Goal: Information Seeking & Learning: Learn about a topic

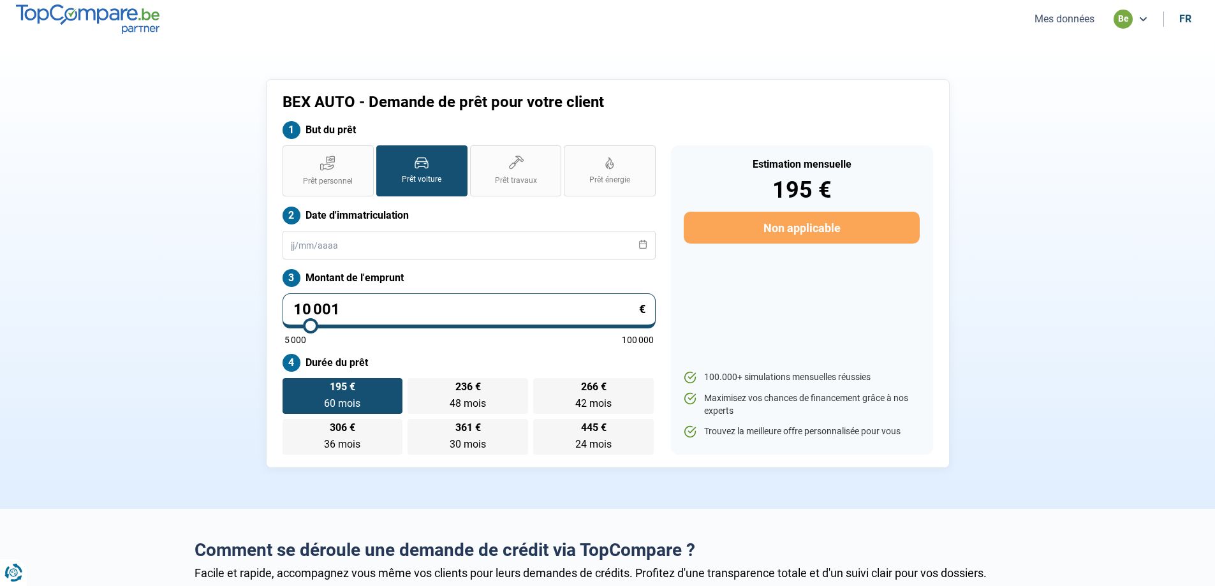
click at [377, 298] on input "10 001" at bounding box center [468, 310] width 373 height 35
type input "1 000"
type input "5000"
type input "100"
type input "5000"
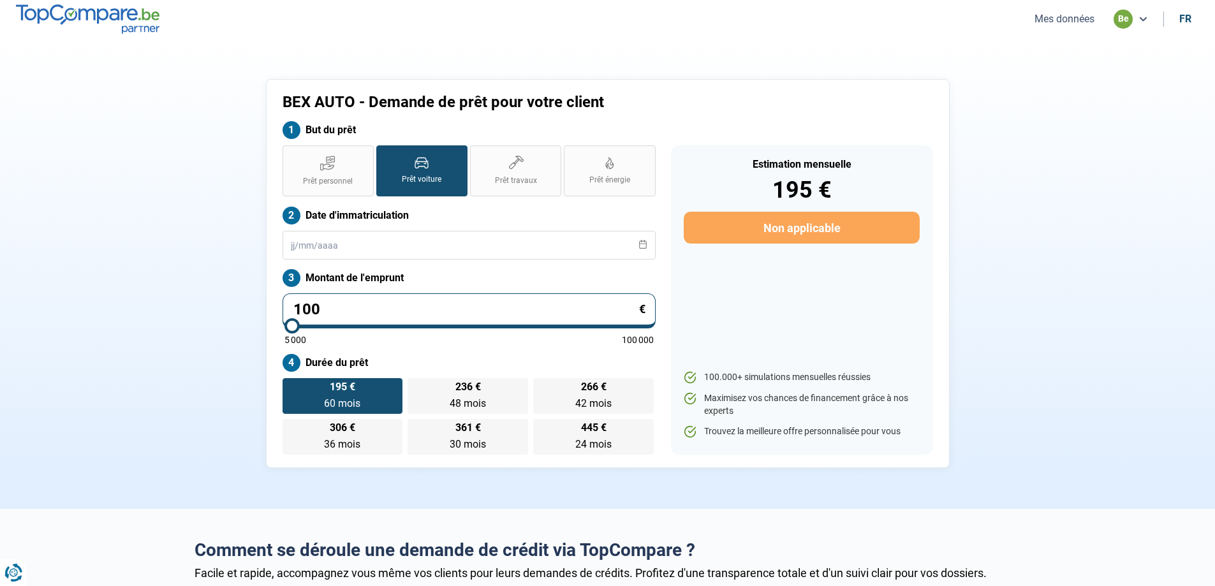
type input "10"
type input "5000"
type input "1"
type input "5000"
type input "0"
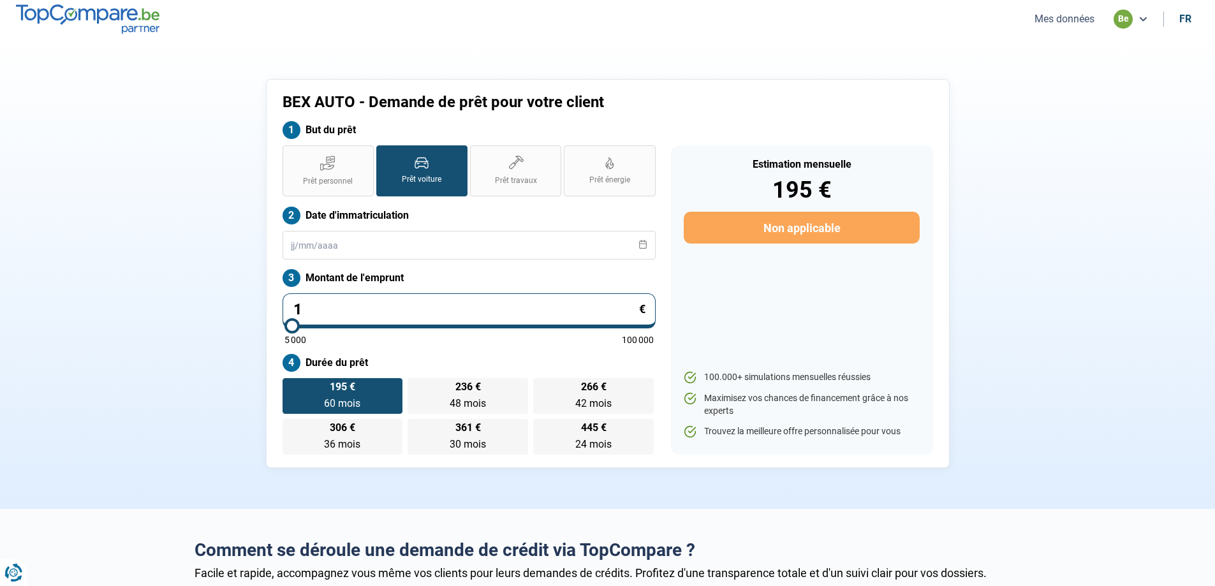
type input "5000"
type input "1"
type input "5000"
type input "12"
type input "5000"
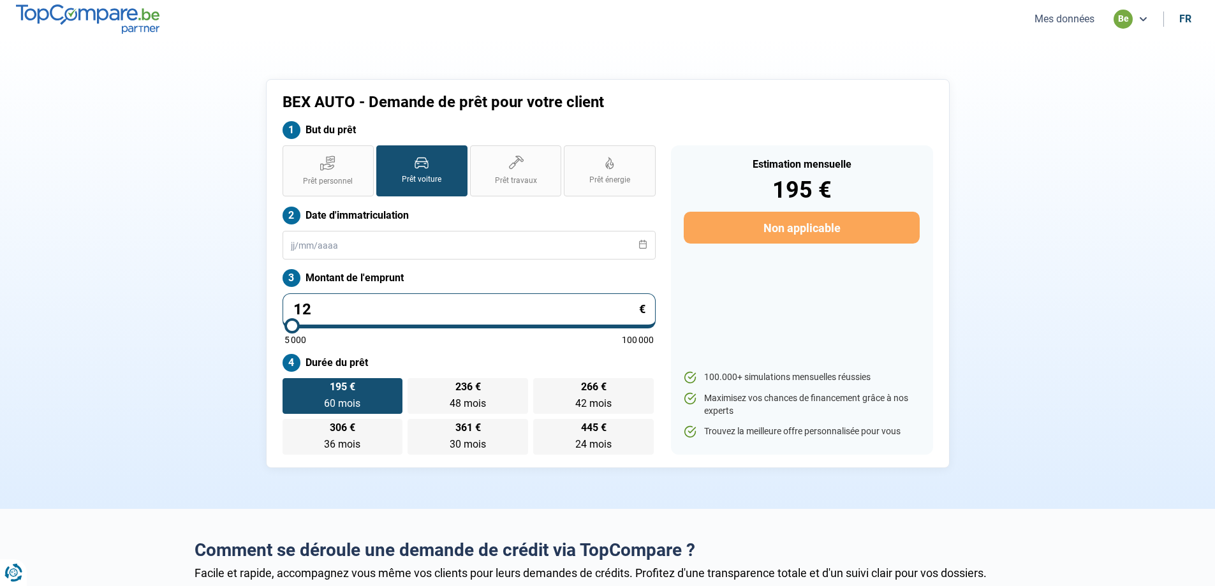
type input "125"
type input "5000"
type input "1 250"
type input "5000"
type input "12 500"
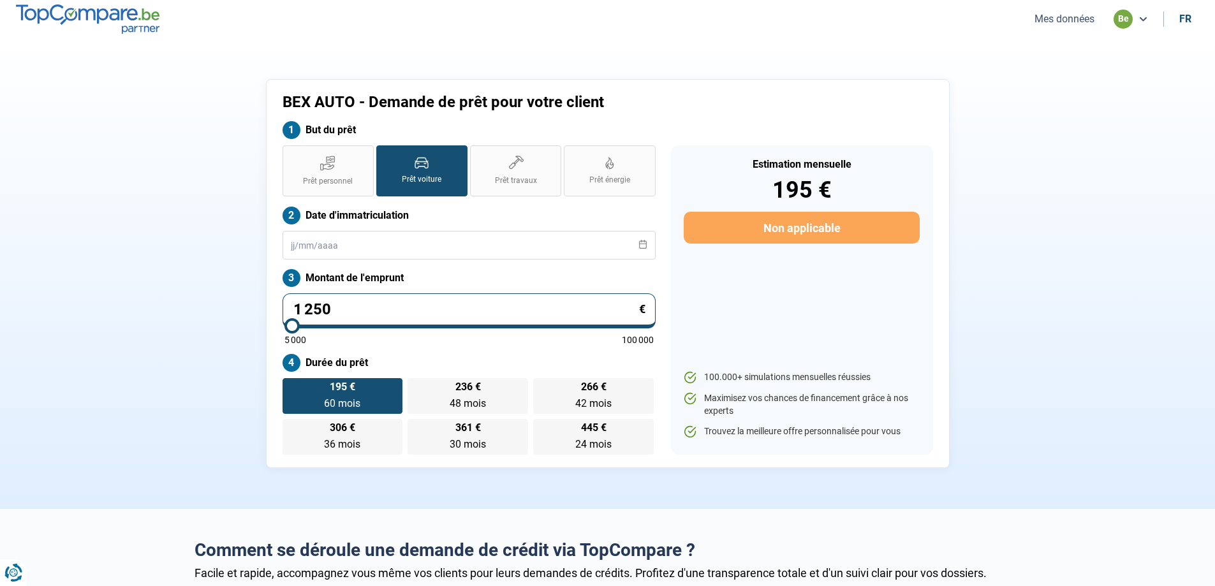
type input "12500"
drag, startPoint x: 340, startPoint y: 314, endPoint x: 238, endPoint y: 315, distance: 102.0
click at [246, 316] on div "BEX AUTO - Demande de prêt pour votre client But du prêt Prêt personnel Prêt vo…" at bounding box center [608, 273] width 842 height 389
type input "1"
type input "5000"
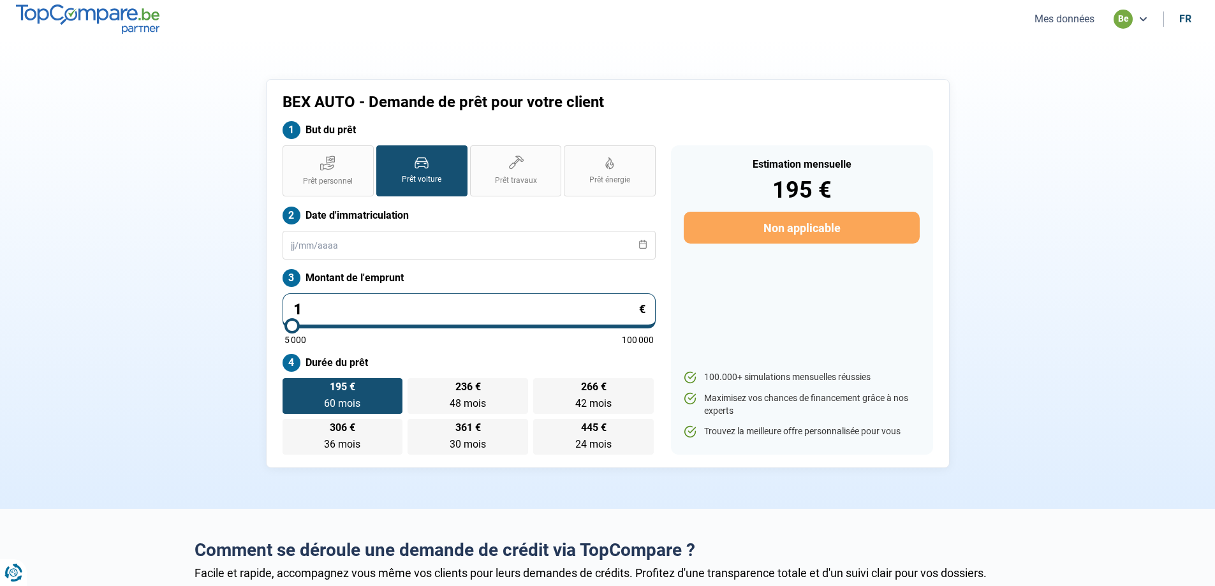
type input "12"
type input "5000"
type input "125"
type input "5000"
type input "1 250"
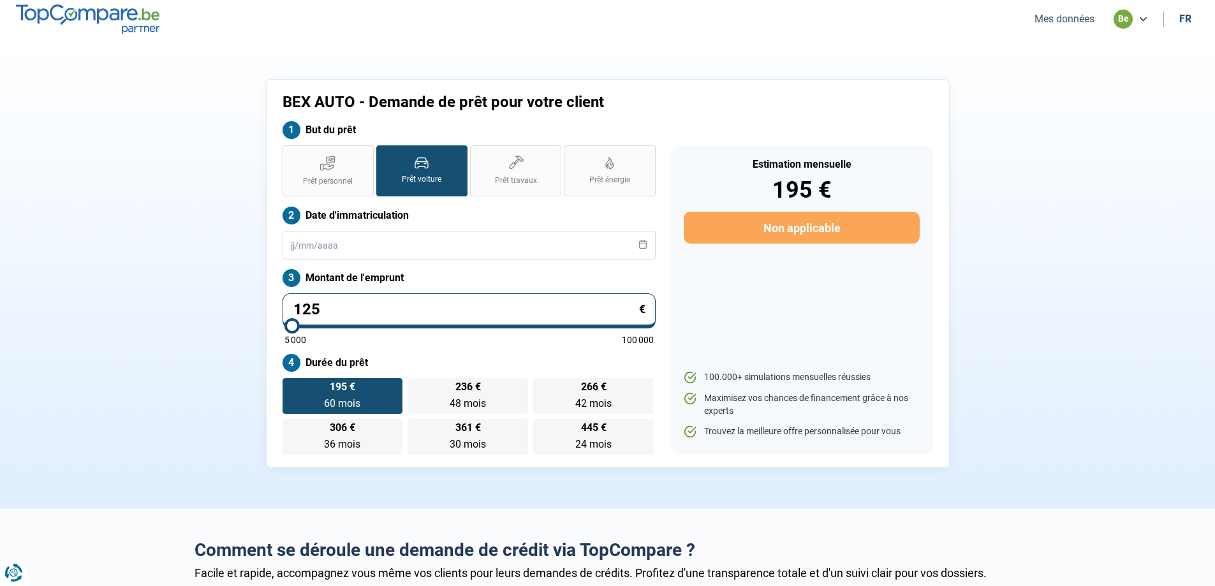
type input "5000"
type input "12 500"
type input "12500"
drag, startPoint x: 341, startPoint y: 307, endPoint x: 309, endPoint y: 309, distance: 32.5
click at [309, 309] on input "12 500" at bounding box center [468, 310] width 373 height 35
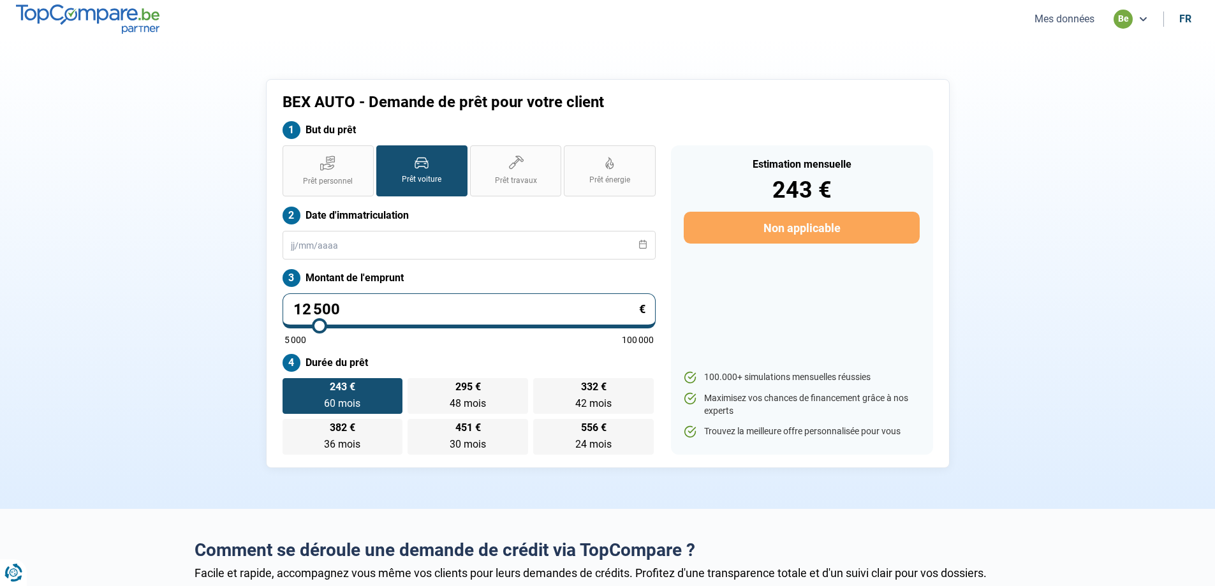
type input "12"
type input "5000"
type input "1"
type input "5000"
type input "0"
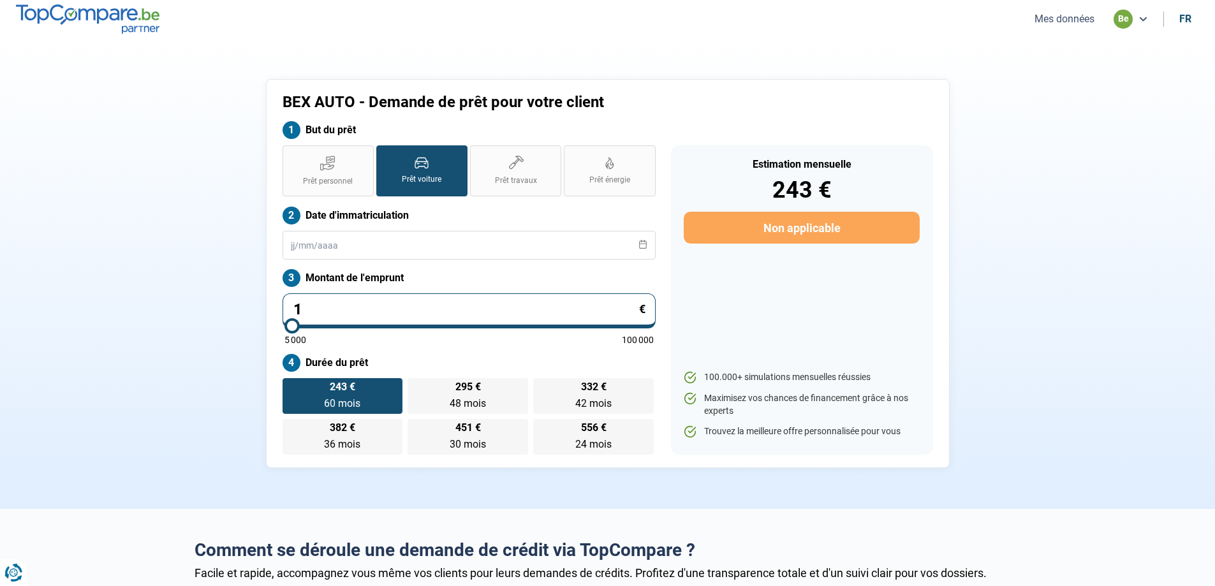
type input "5000"
type input "1"
type input "5000"
type input "12"
type input "5000"
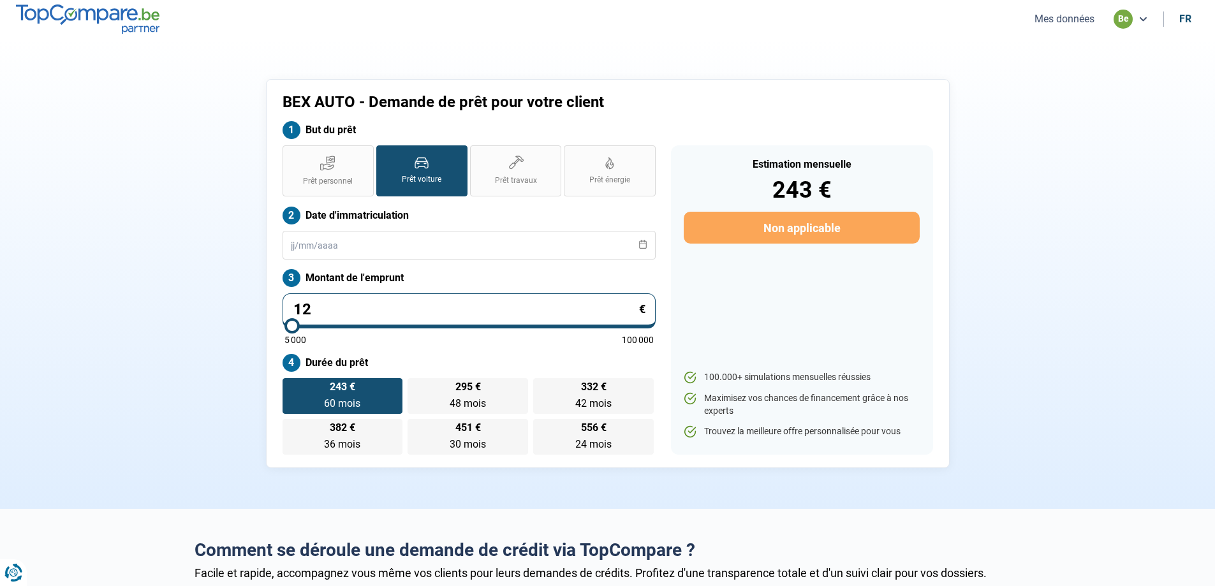
type input "120"
type input "5000"
type input "1 200"
type input "5000"
type input "12 000"
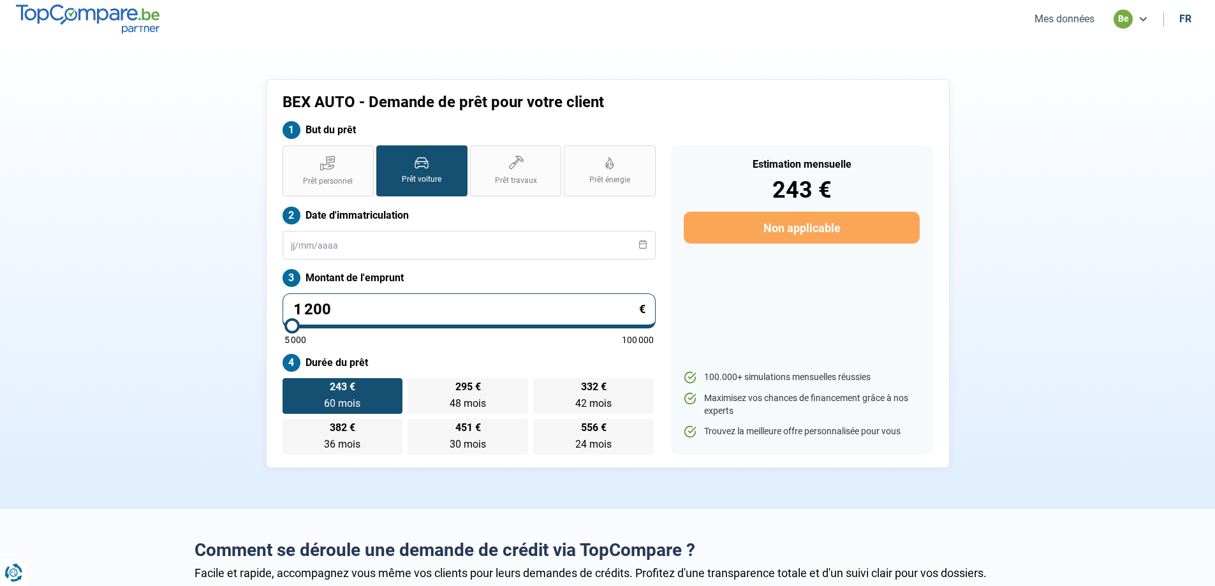
type input "12000"
type input "1 200"
type input "5000"
type input "120"
type input "5000"
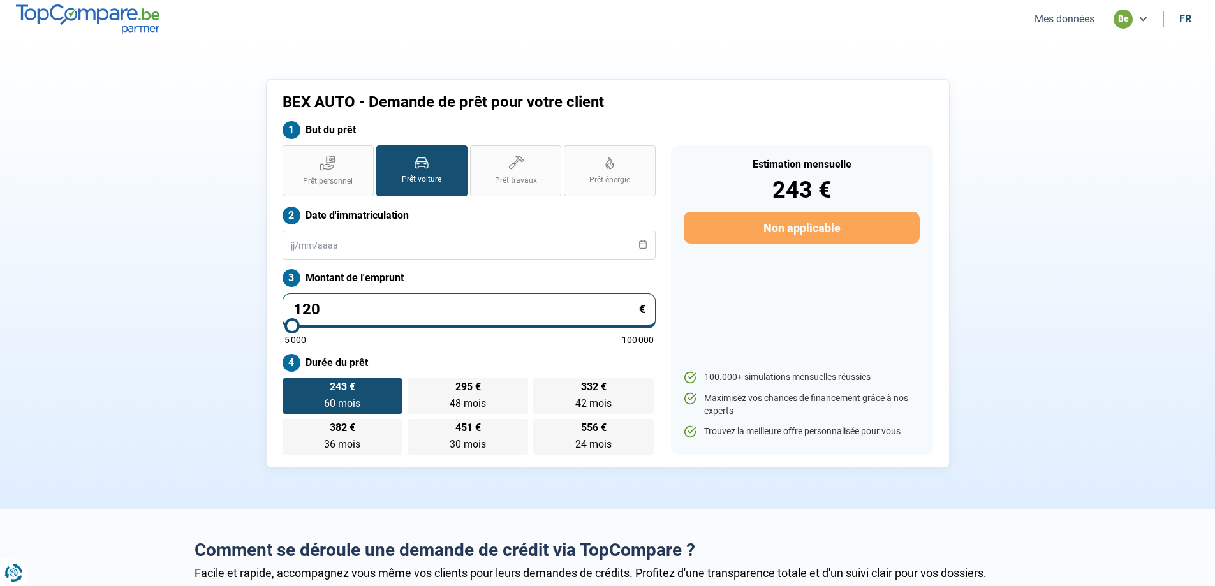
type input "12"
type input "5000"
type input "1"
type input "5000"
type input "12"
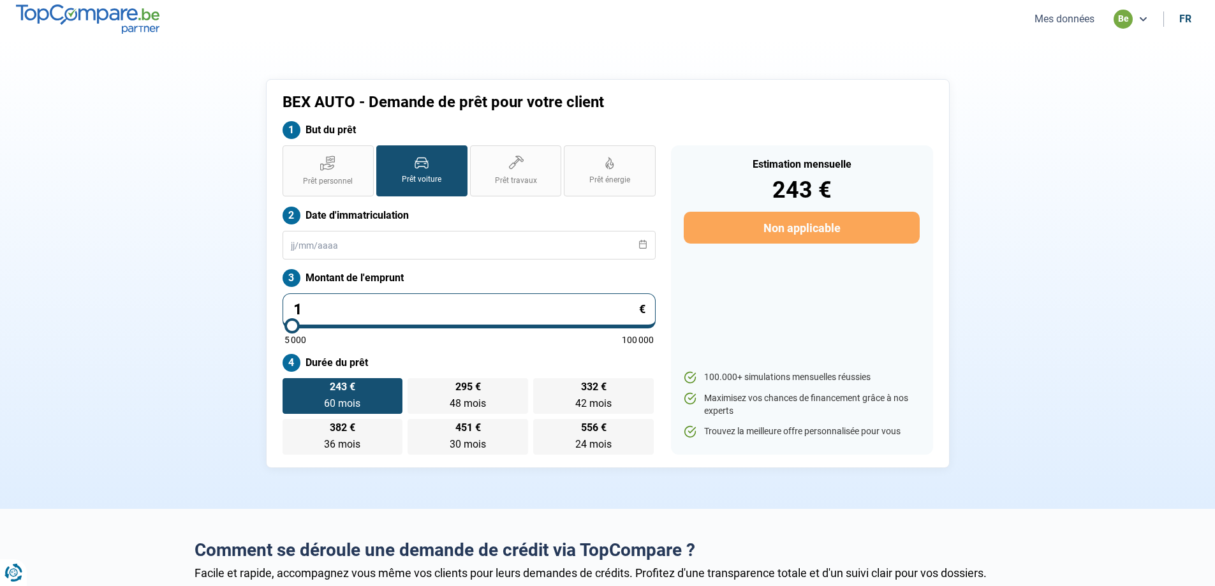
type input "5000"
type input "125"
type input "5000"
type input "1 250"
type input "5000"
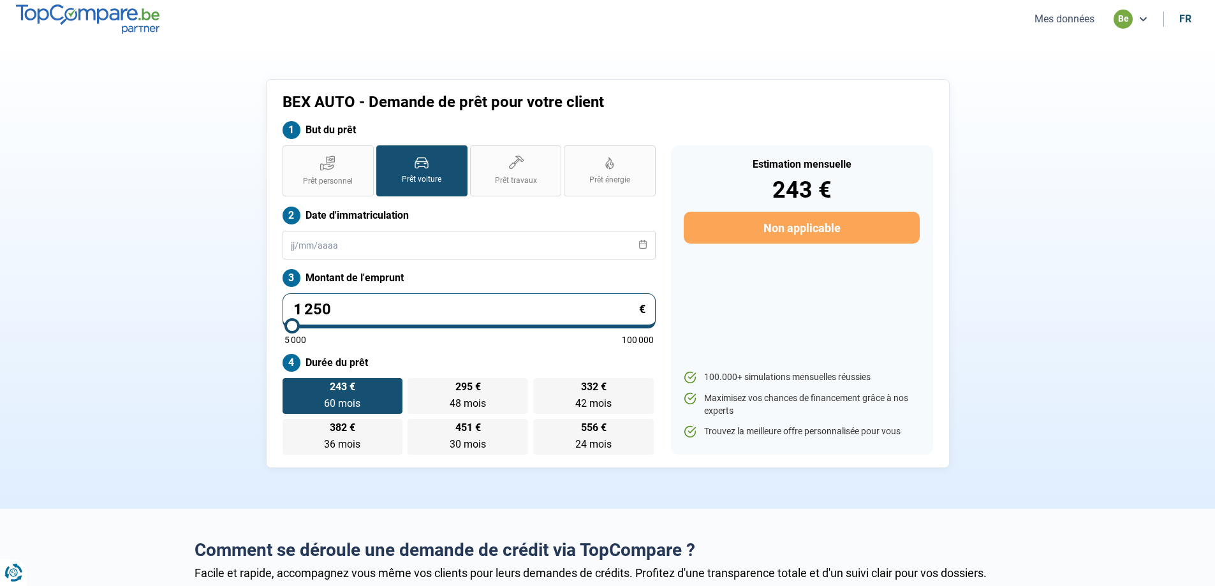
type input "12 500"
type input "12500"
click at [1047, 20] on button "Mes données" at bounding box center [1064, 18] width 68 height 13
